Goal: Register for event/course

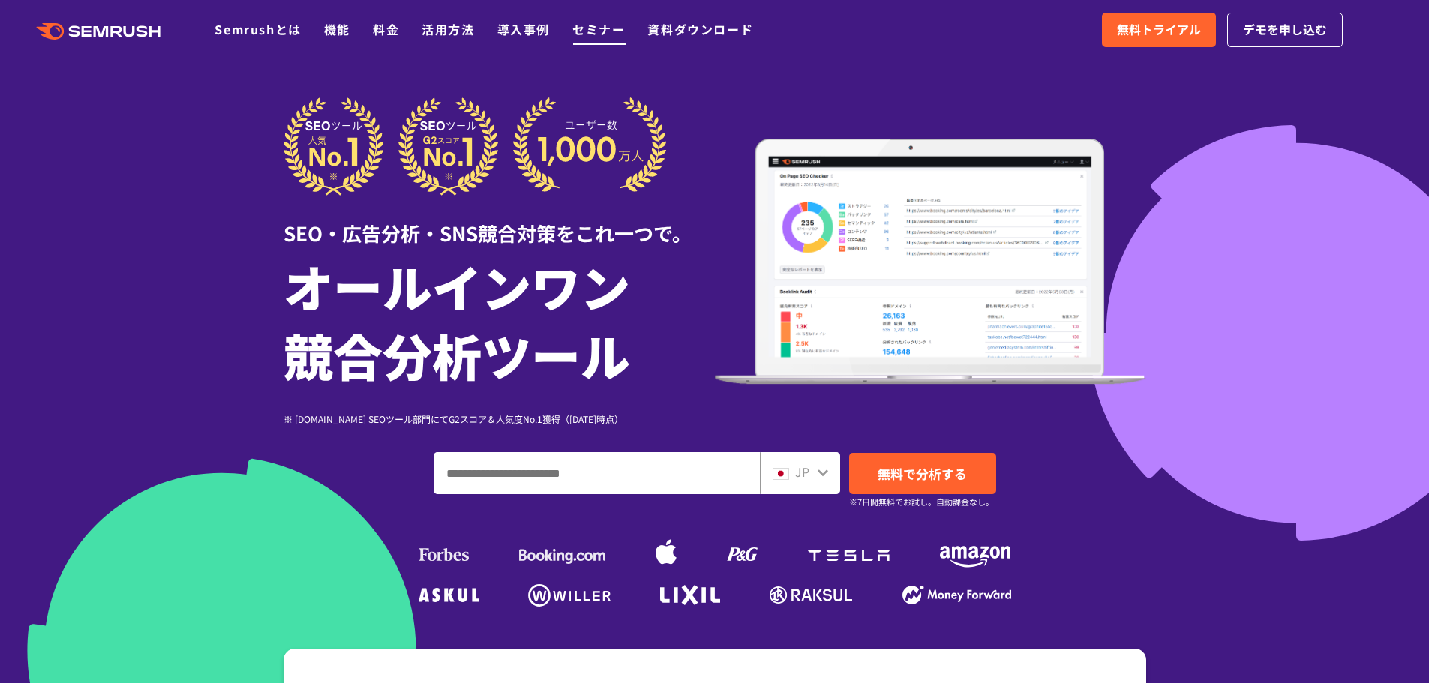
click at [592, 31] on link "セミナー" at bounding box center [598, 29] width 53 height 18
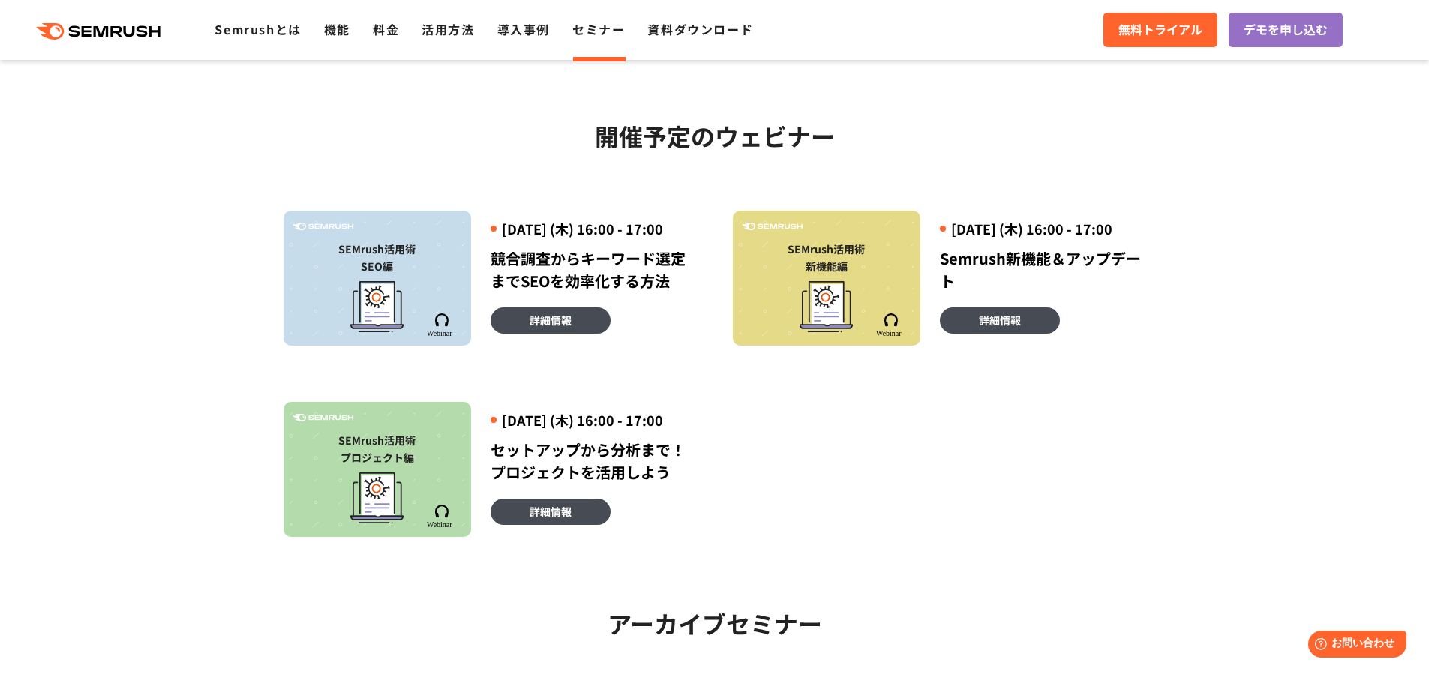
scroll to position [525, 0]
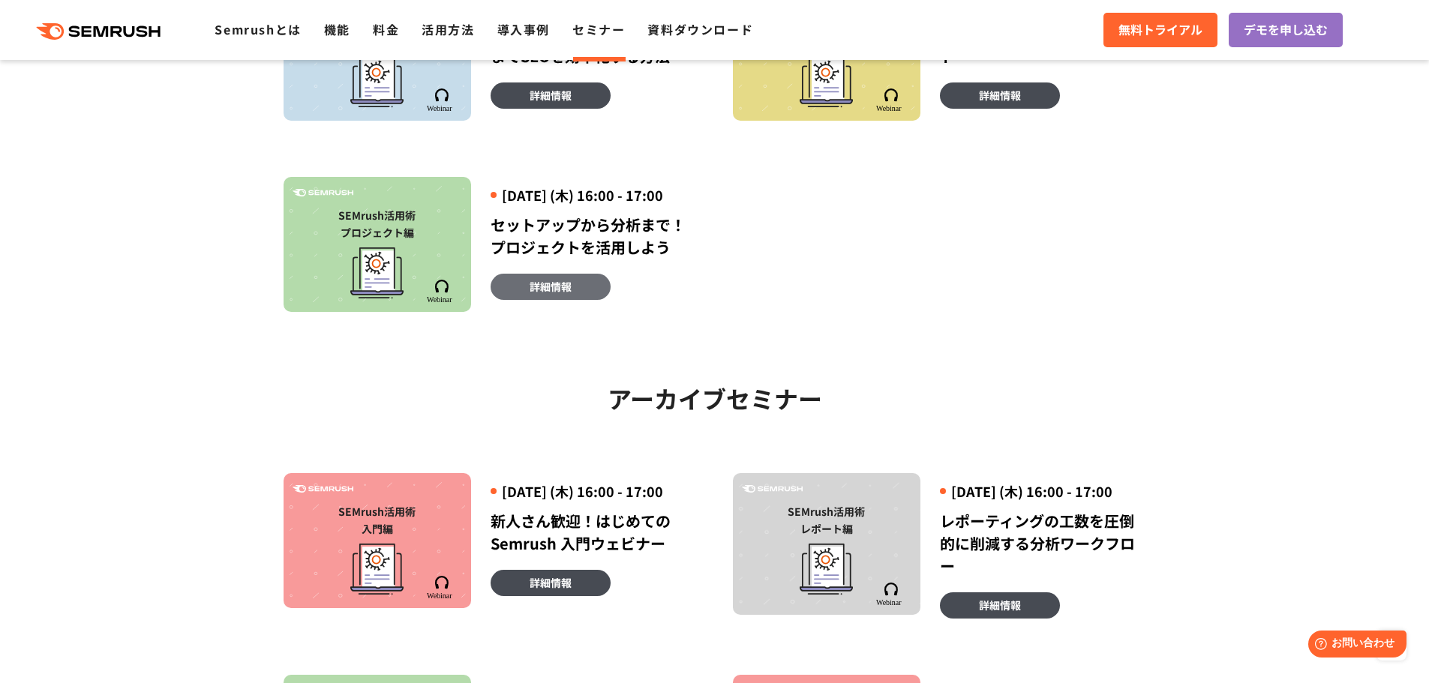
click at [553, 295] on span "詳細情報" at bounding box center [551, 286] width 42 height 17
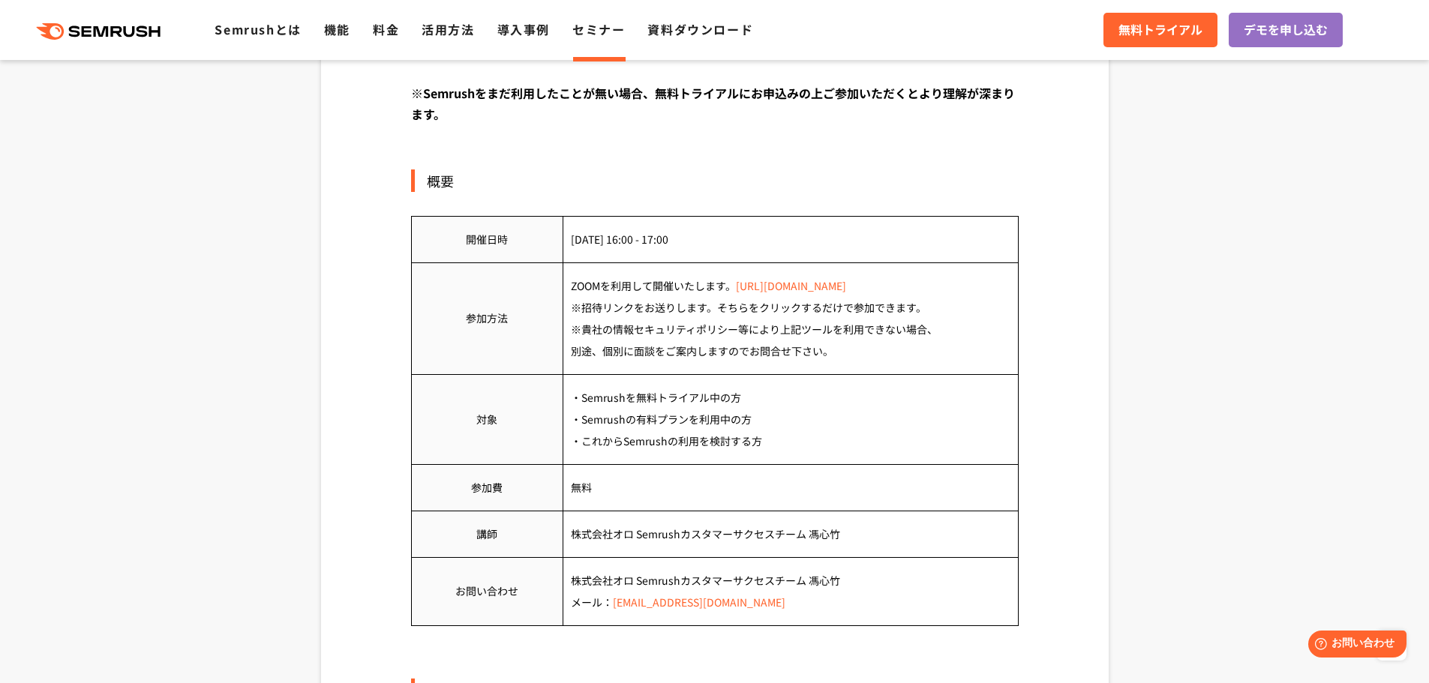
scroll to position [675, 0]
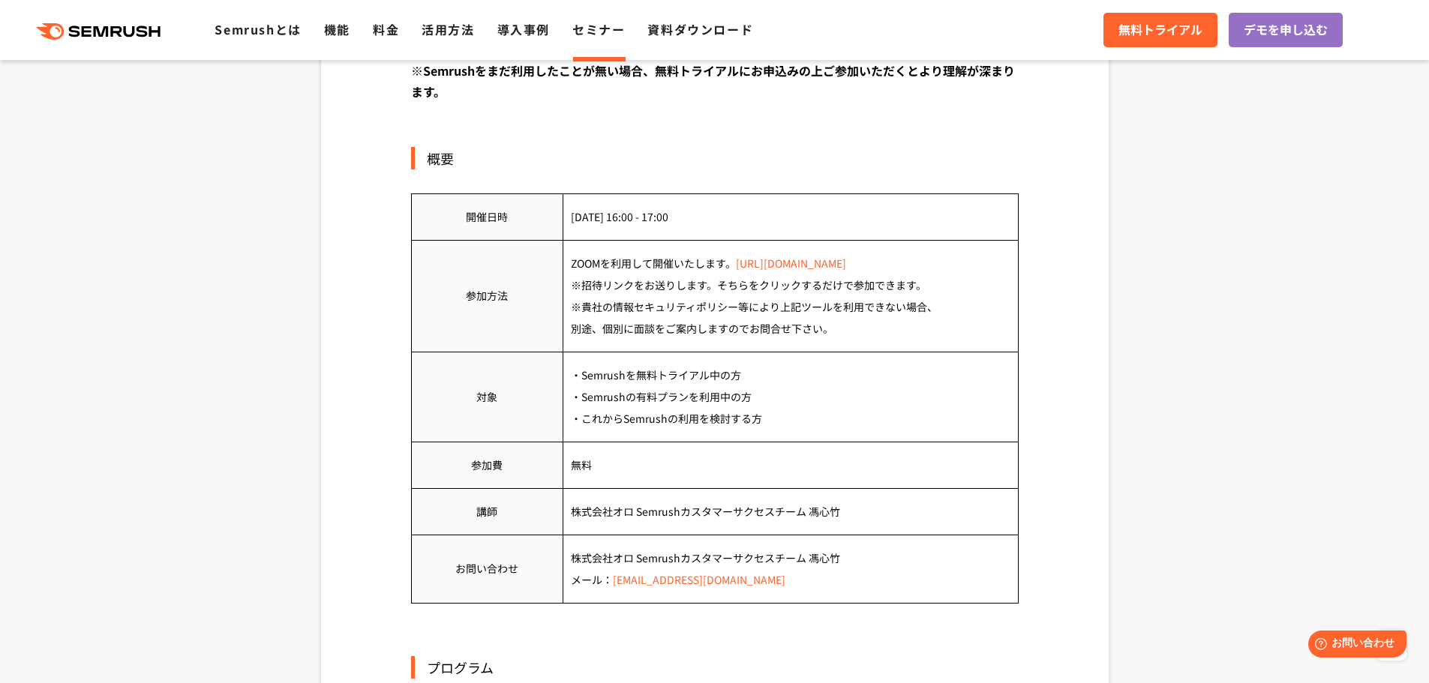
click at [614, 33] on link "セミナー" at bounding box center [598, 29] width 53 height 18
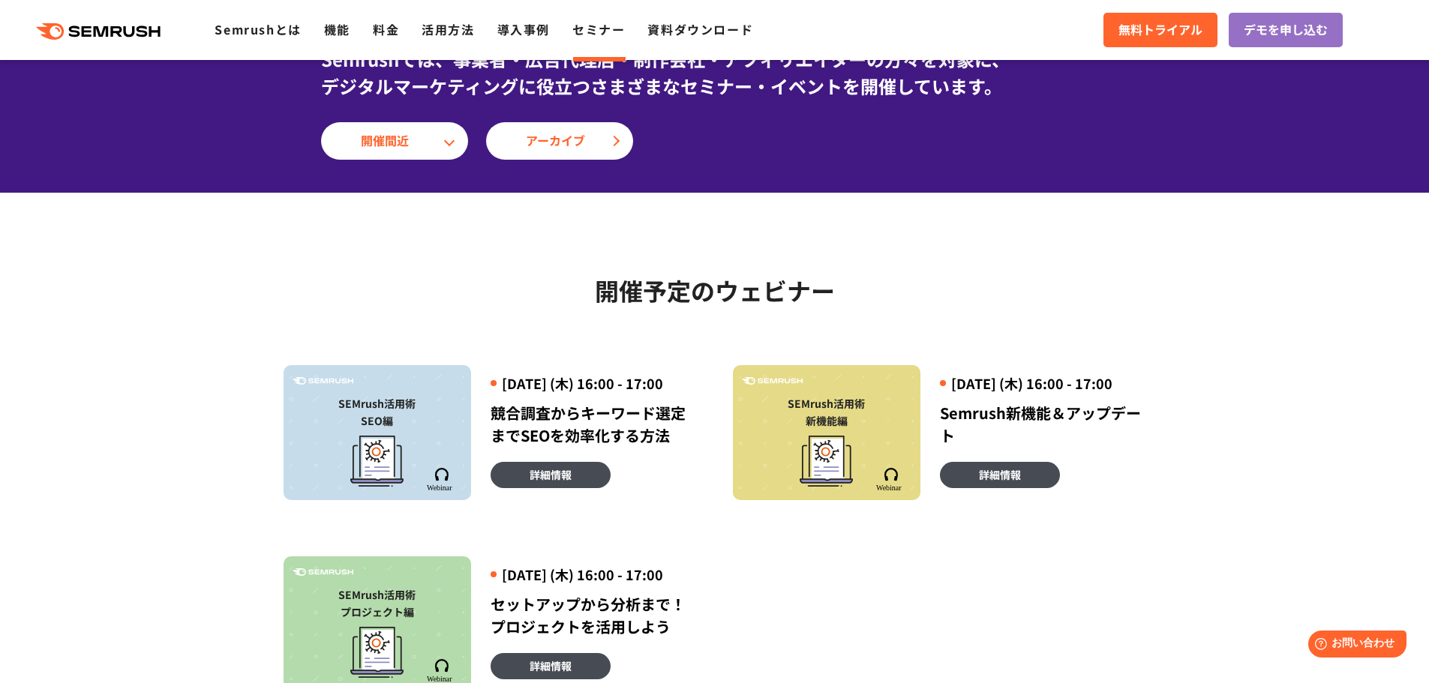
scroll to position [150, 0]
